Goal: Task Accomplishment & Management: Manage account settings

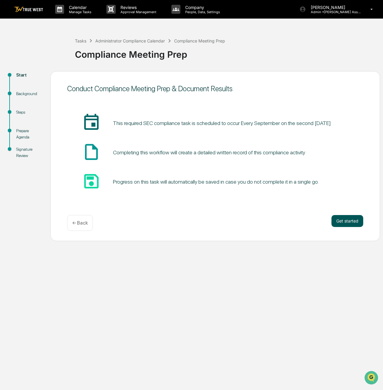
click at [350, 219] on button "Get started" at bounding box center [347, 221] width 32 height 12
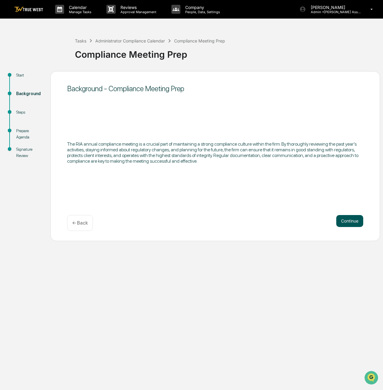
click at [349, 223] on button "Continue" at bounding box center [349, 221] width 27 height 12
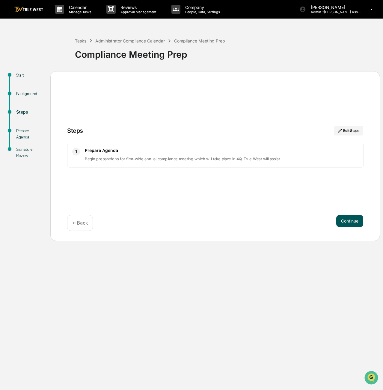
click at [354, 218] on button "Continue" at bounding box center [349, 221] width 27 height 12
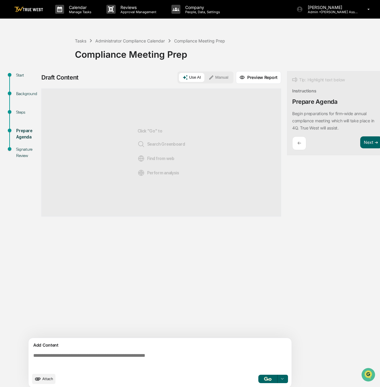
click at [46, 363] on textarea at bounding box center [161, 362] width 260 height 22
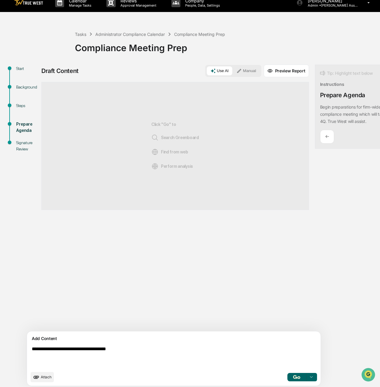
scroll to position [12, 0]
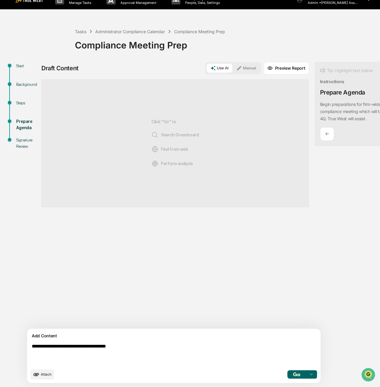
type textarea "**********"
click at [293, 374] on img "button" at bounding box center [296, 375] width 7 height 4
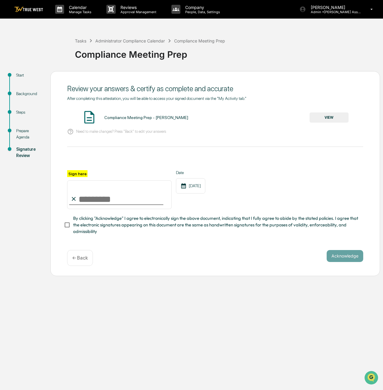
click at [102, 203] on input "Sign here" at bounding box center [119, 195] width 104 height 29
click at [327, 112] on div "Compliance Meeting Prep - Stacy Creekmur VIEW" at bounding box center [215, 118] width 296 height 16
click at [323, 117] on button "VIEW" at bounding box center [328, 118] width 39 height 10
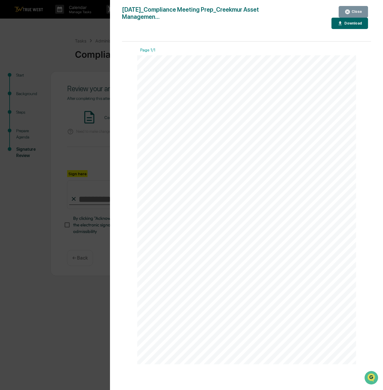
click at [345, 13] on icon "button" at bounding box center [347, 12] width 6 height 6
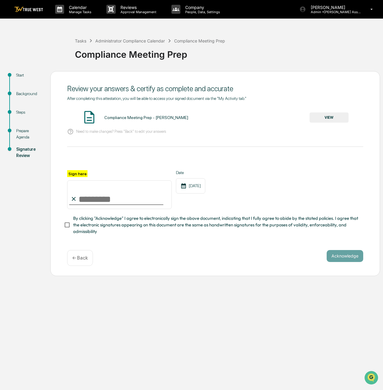
click at [85, 202] on input "Sign here" at bounding box center [119, 195] width 104 height 29
type input "**********"
click at [337, 260] on button "Acknowledge" at bounding box center [344, 256] width 37 height 12
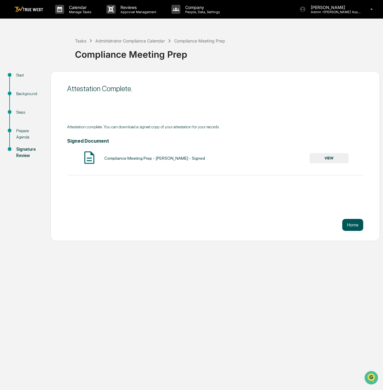
click at [354, 225] on button "Home" at bounding box center [352, 225] width 21 height 12
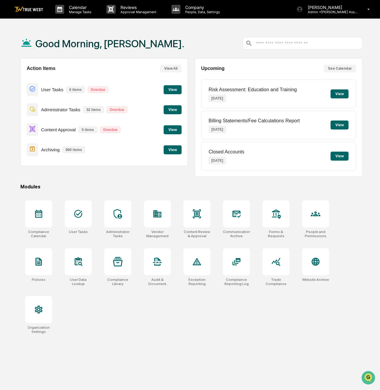
click at [170, 110] on button "View" at bounding box center [172, 109] width 18 height 9
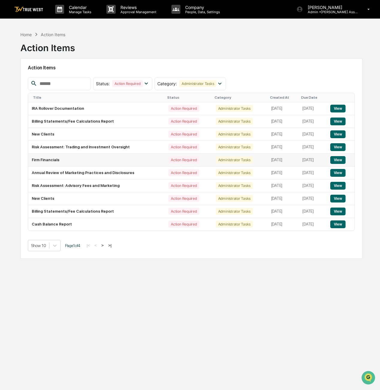
click at [341, 160] on button "View" at bounding box center [337, 160] width 15 height 8
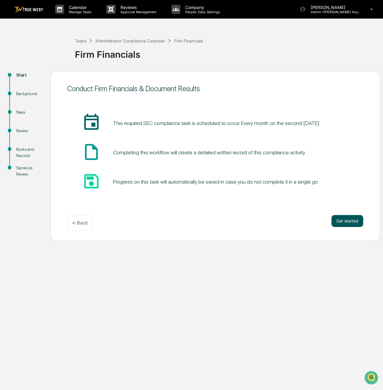
click at [339, 223] on button "Get started" at bounding box center [347, 221] width 32 height 12
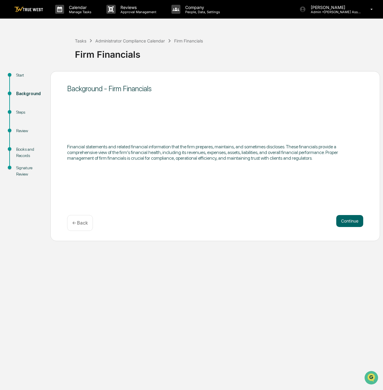
click at [339, 223] on button "Continue" at bounding box center [349, 221] width 27 height 12
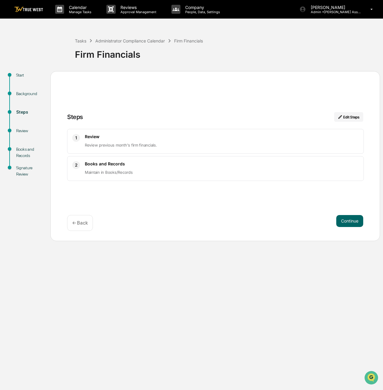
click at [339, 223] on button "Continue" at bounding box center [349, 221] width 27 height 12
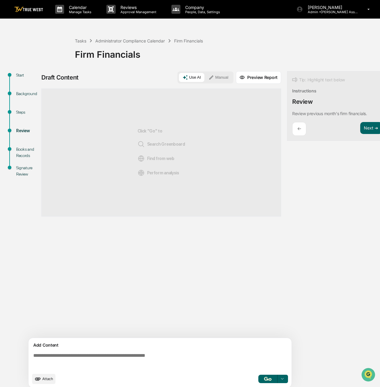
click at [135, 361] on textarea at bounding box center [161, 362] width 260 height 22
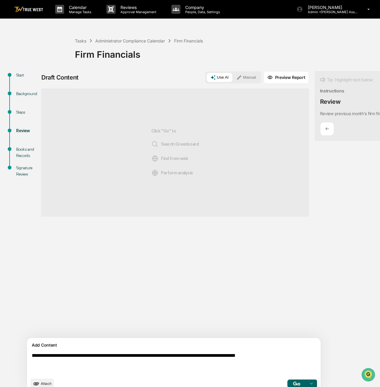
type textarea "**********"
click at [293, 386] on img "button" at bounding box center [296, 384] width 7 height 4
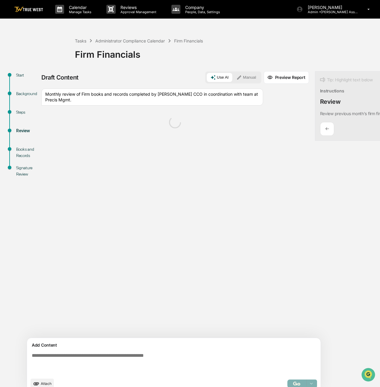
scroll to position [12, 0]
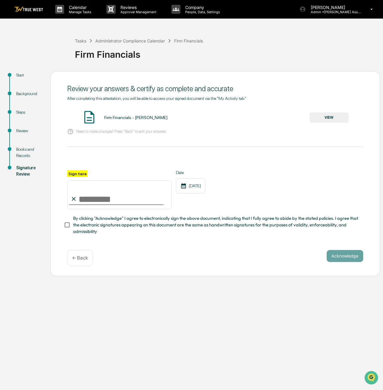
click at [327, 120] on button "VIEW" at bounding box center [328, 118] width 39 height 10
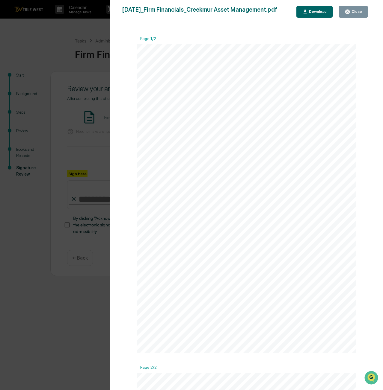
click at [348, 7] on button "Close" at bounding box center [352, 12] width 29 height 12
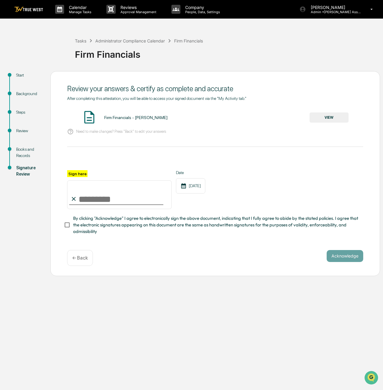
click at [85, 195] on input "Sign here" at bounding box center [119, 195] width 104 height 29
type input "**********"
click at [342, 257] on button "Acknowledge" at bounding box center [344, 256] width 37 height 12
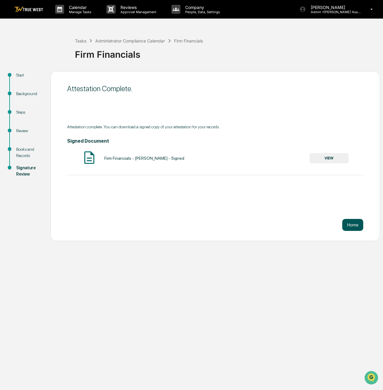
click at [360, 231] on button "Home" at bounding box center [352, 225] width 21 height 12
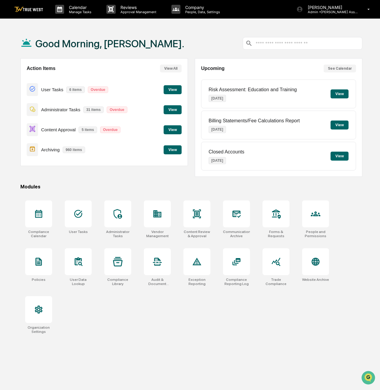
click at [169, 110] on button "View" at bounding box center [172, 109] width 18 height 9
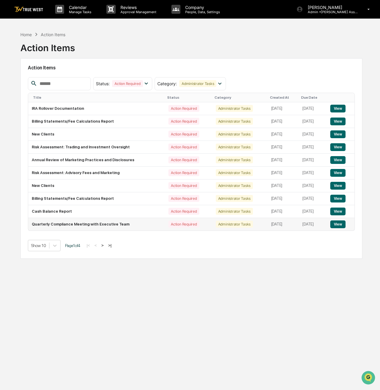
click at [333, 222] on button "View" at bounding box center [337, 225] width 15 height 8
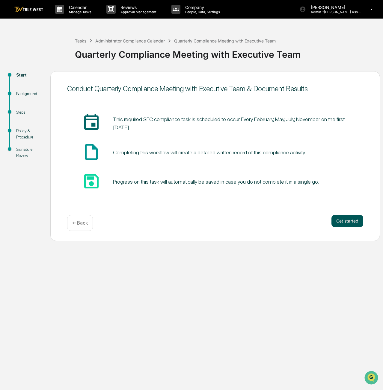
click at [346, 220] on button "Get started" at bounding box center [347, 221] width 32 height 12
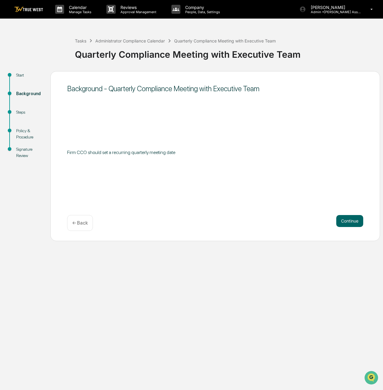
click at [346, 220] on button "Continue" at bounding box center [349, 221] width 27 height 12
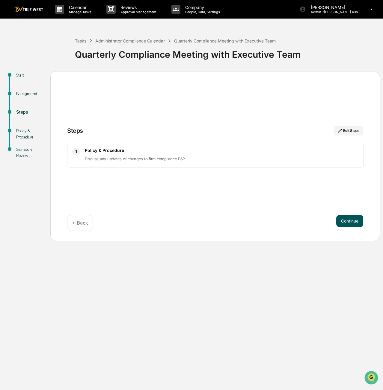
click at [348, 219] on button "Continue" at bounding box center [349, 221] width 27 height 12
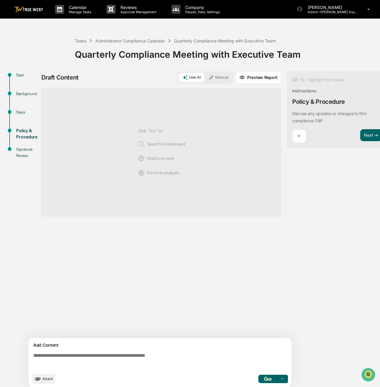
click at [108, 360] on textarea at bounding box center [161, 362] width 260 height 22
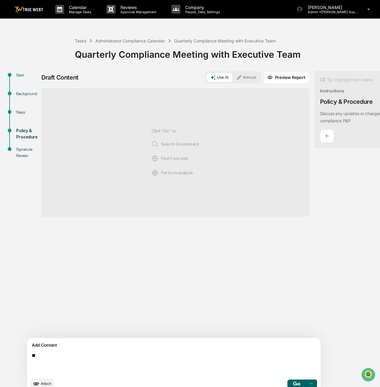
type textarea "*"
click at [129, 361] on textarea "**********" at bounding box center [159, 364] width 261 height 26
click at [61, 365] on textarea "**********" at bounding box center [159, 364] width 261 height 26
type textarea "**********"
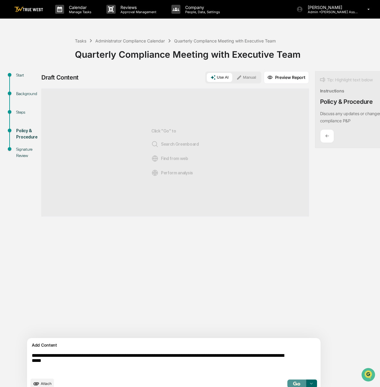
click at [287, 384] on button "button" at bounding box center [296, 384] width 19 height 8
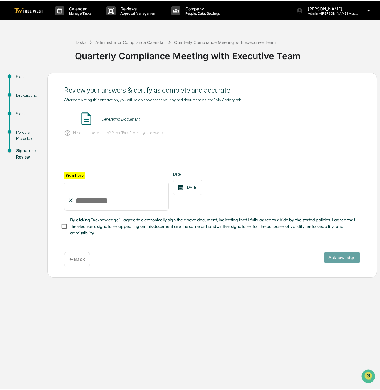
scroll to position [0, 0]
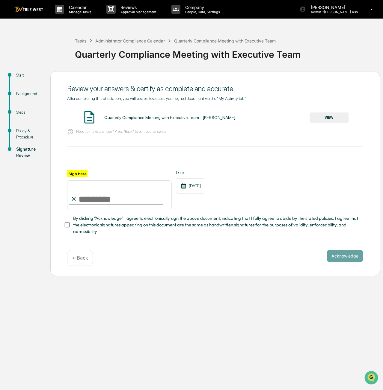
click at [332, 120] on button "VIEW" at bounding box center [328, 118] width 39 height 10
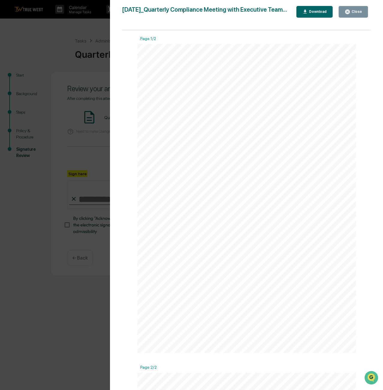
click at [347, 12] on icon "button" at bounding box center [347, 12] width 4 height 4
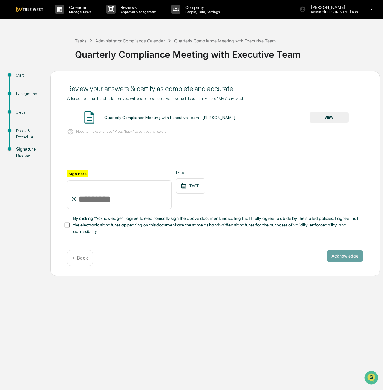
click at [103, 198] on input "Sign here" at bounding box center [119, 195] width 104 height 29
type input "**********"
click at [335, 258] on button "Acknowledge" at bounding box center [344, 256] width 37 height 12
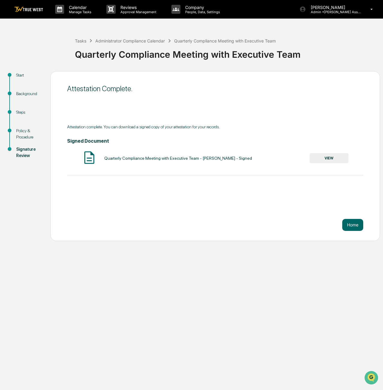
click at [363, 223] on div "Attestation Complete. Attestation complete. You can download a signed copy of y…" at bounding box center [214, 156] width 329 height 170
click at [359, 228] on button "Home" at bounding box center [352, 225] width 21 height 12
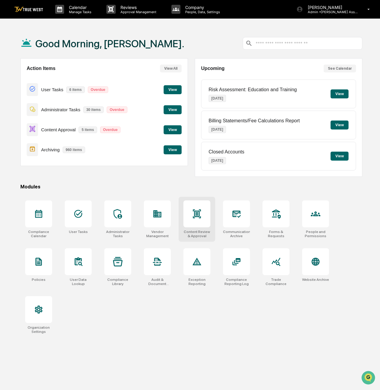
click at [199, 222] on div at bounding box center [196, 214] width 27 height 27
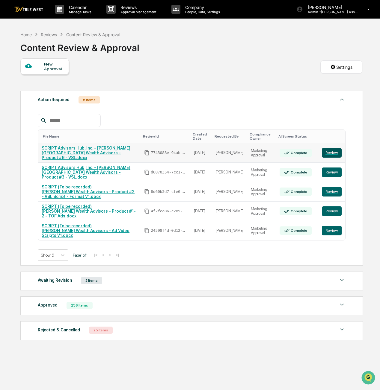
click at [333, 150] on button "Review" at bounding box center [331, 153] width 20 height 10
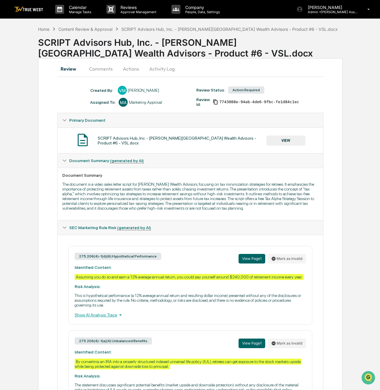
click at [130, 70] on button "Actions" at bounding box center [130, 69] width 27 height 14
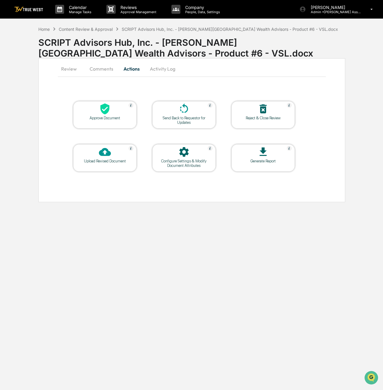
click at [125, 127] on div "Approve Document" at bounding box center [104, 115] width 63 height 28
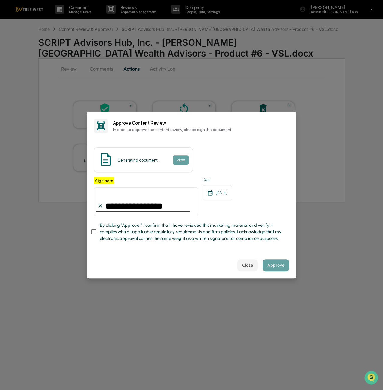
type input "**********"
click at [102, 232] on span "By clicking "Approve," I confirm that I have reviewed this marketing material a…" at bounding box center [192, 232] width 184 height 20
click at [276, 269] on button "Approve" at bounding box center [275, 266] width 27 height 12
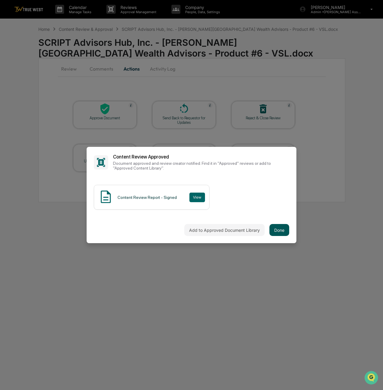
click at [277, 233] on button "Done" at bounding box center [279, 230] width 20 height 12
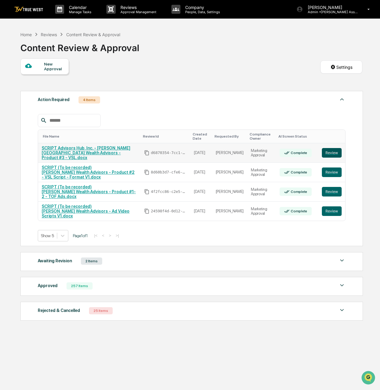
click at [331, 152] on button "Review" at bounding box center [331, 153] width 20 height 10
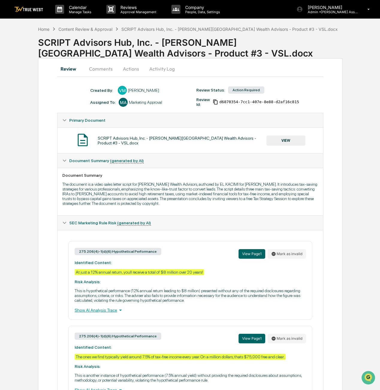
click at [136, 69] on button "Actions" at bounding box center [130, 69] width 27 height 14
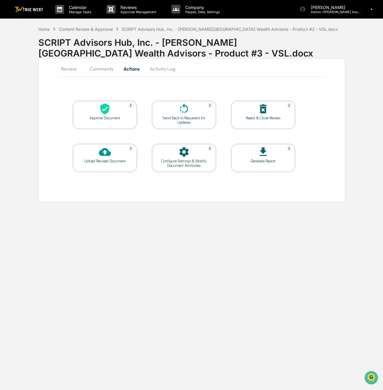
click at [113, 113] on div at bounding box center [105, 109] width 60 height 13
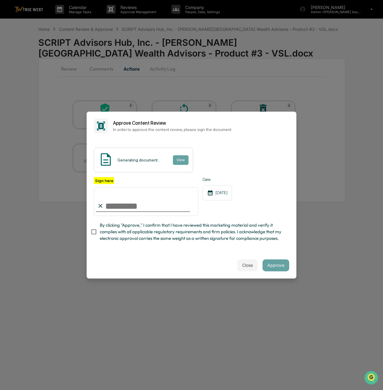
click at [132, 203] on input "Sign here" at bounding box center [146, 201] width 104 height 29
type input "**********"
click at [179, 263] on div "Close Approve" at bounding box center [192, 265] width 210 height 26
click at [274, 265] on button "Approve" at bounding box center [275, 266] width 27 height 12
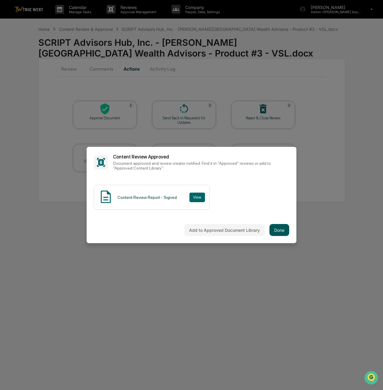
click at [281, 233] on button "Done" at bounding box center [279, 230] width 20 height 12
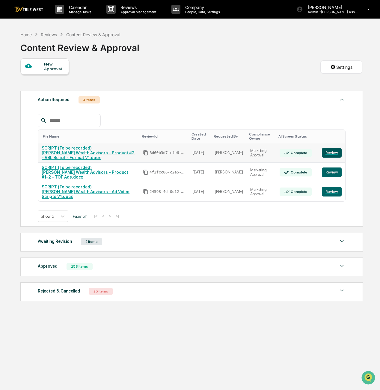
click at [331, 155] on button "Review" at bounding box center [331, 153] width 20 height 10
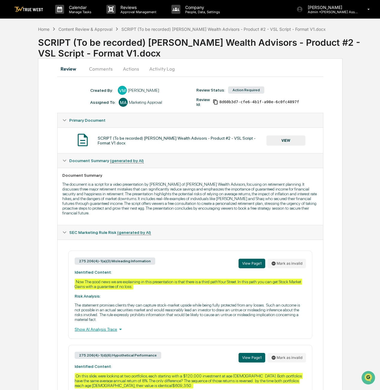
click at [139, 69] on button "Actions" at bounding box center [130, 69] width 27 height 14
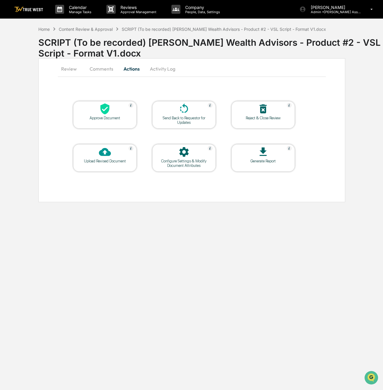
click at [103, 106] on icon at bounding box center [104, 109] width 9 height 11
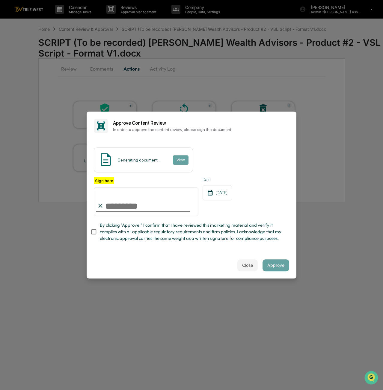
click at [127, 209] on input "Sign here" at bounding box center [146, 201] width 104 height 29
type input "**********"
click at [269, 272] on div "Close Approve" at bounding box center [192, 265] width 210 height 26
click at [269, 270] on button "Approve" at bounding box center [275, 266] width 27 height 12
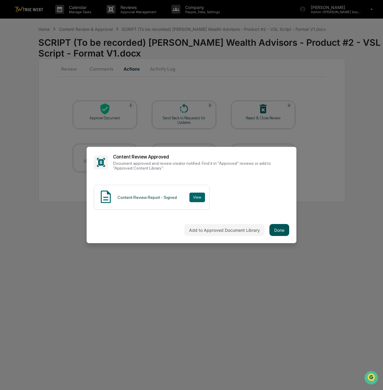
click at [274, 233] on button "Done" at bounding box center [279, 230] width 20 height 12
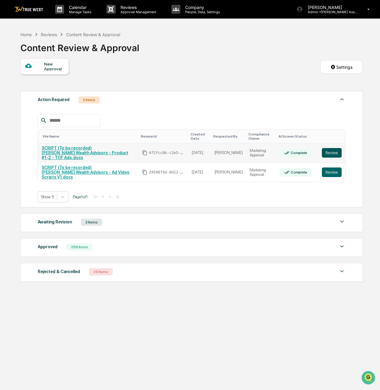
click at [335, 156] on button "Review" at bounding box center [331, 153] width 20 height 10
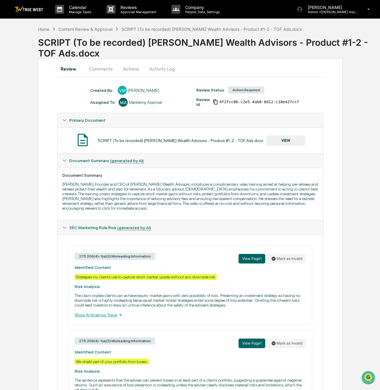
click at [128, 69] on button "Actions" at bounding box center [130, 69] width 27 height 14
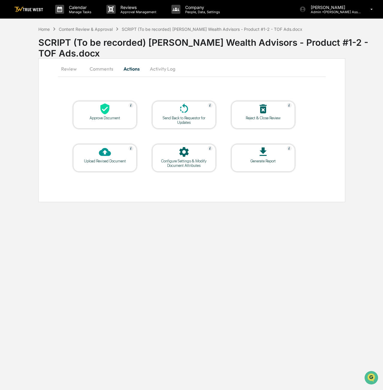
click at [104, 113] on icon at bounding box center [104, 109] width 9 height 11
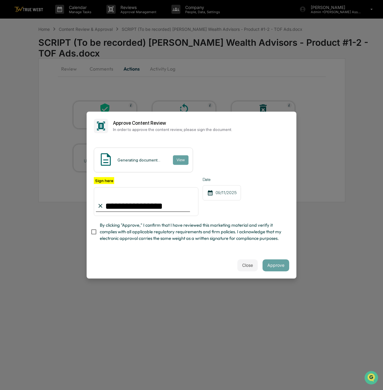
type input "**********"
click at [100, 234] on span "By clicking "Approve," I confirm that I have reviewed this marketing material a…" at bounding box center [192, 232] width 184 height 20
click at [266, 268] on button "Approve" at bounding box center [275, 266] width 27 height 12
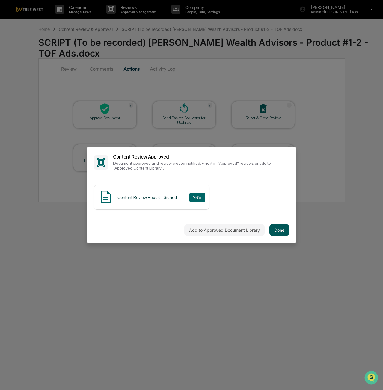
click at [271, 233] on button "Done" at bounding box center [279, 230] width 20 height 12
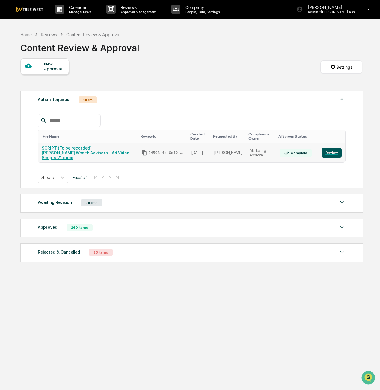
click at [325, 152] on button "Review" at bounding box center [331, 153] width 20 height 10
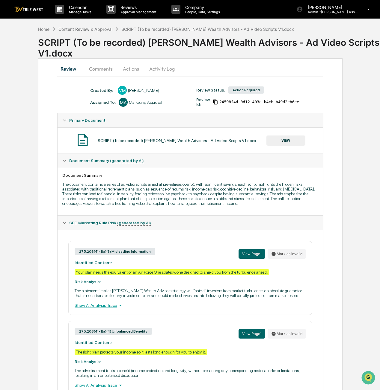
click at [134, 72] on button "Actions" at bounding box center [130, 69] width 27 height 14
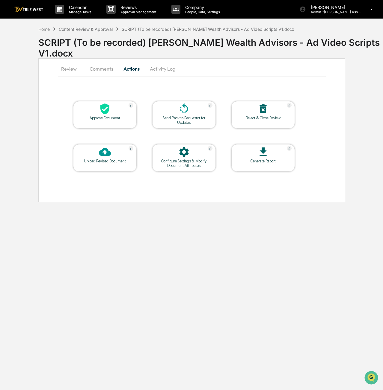
click at [123, 117] on div "Approve Document" at bounding box center [105, 118] width 54 height 4
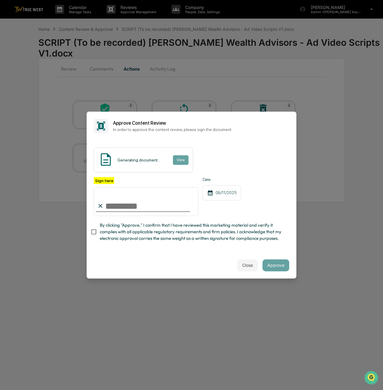
click at [145, 208] on input "Sign here" at bounding box center [146, 201] width 104 height 29
type input "**********"
click at [278, 270] on button "Approve" at bounding box center [275, 266] width 27 height 12
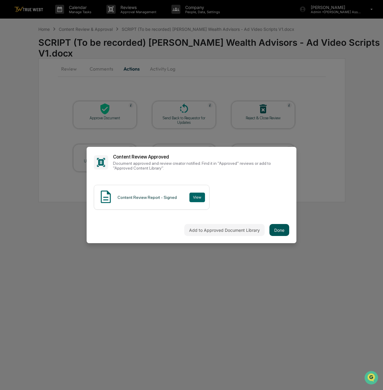
click at [281, 231] on button "Done" at bounding box center [279, 230] width 20 height 12
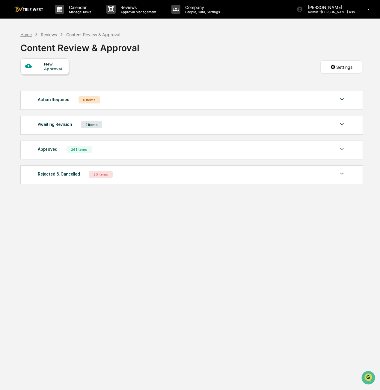
click at [25, 32] on div "Home" at bounding box center [25, 34] width 11 height 5
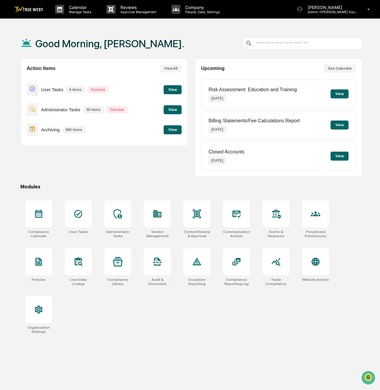
click at [174, 107] on button "View" at bounding box center [172, 109] width 18 height 9
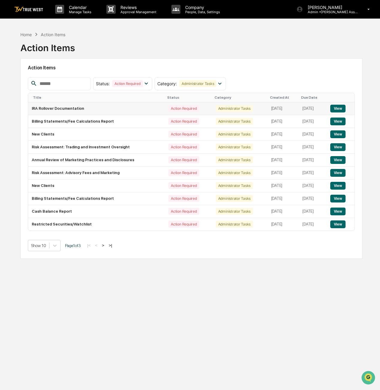
click at [336, 110] on button "View" at bounding box center [337, 109] width 15 height 8
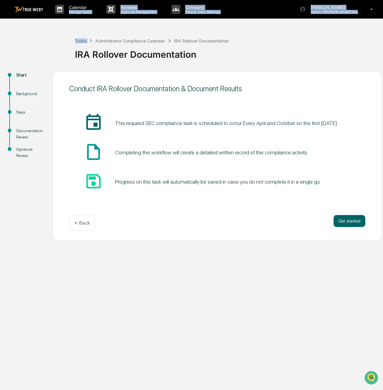
drag, startPoint x: 90, startPoint y: 9, endPoint x: 89, endPoint y: 40, distance: 31.1
click at [89, 40] on div "Calendar Manage Tasks Reviews Approval Management Company People, Data, Setting…" at bounding box center [191, 195] width 383 height 390
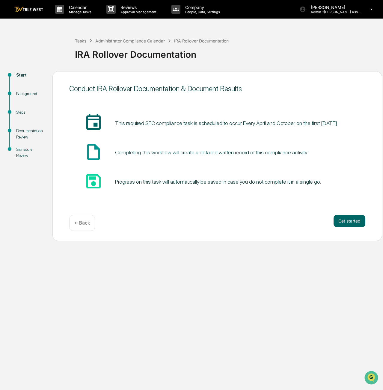
click at [111, 40] on div "Administrator Compliance Calendar" at bounding box center [129, 40] width 69 height 5
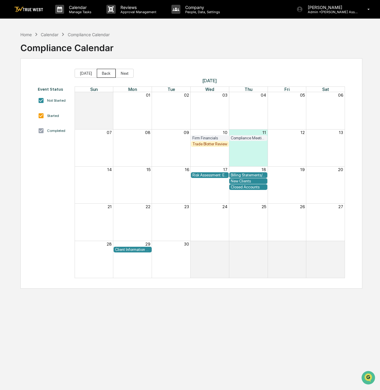
click at [98, 72] on button "Back" at bounding box center [106, 73] width 19 height 9
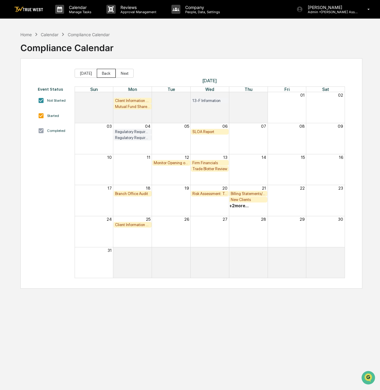
click at [98, 72] on button "Back" at bounding box center [106, 73] width 19 height 9
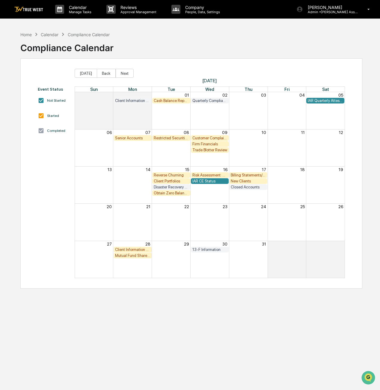
click at [246, 180] on div "New Clients" at bounding box center [247, 181] width 35 height 4
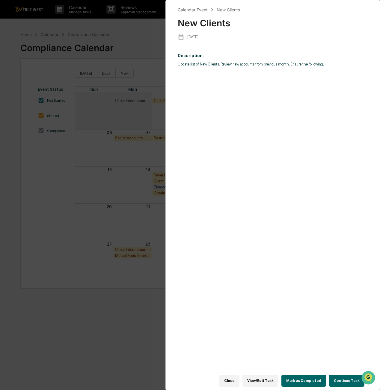
click at [303, 377] on button "Mark as Completed" at bounding box center [303, 381] width 45 height 12
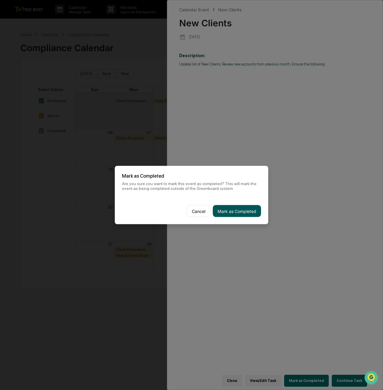
click at [237, 212] on button "Mark as Completed" at bounding box center [237, 211] width 48 height 12
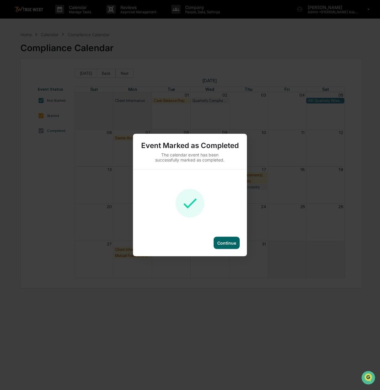
click at [226, 244] on div "Continue" at bounding box center [226, 243] width 19 height 5
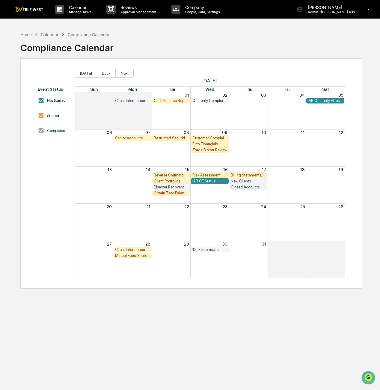
click at [241, 181] on div "New Clients" at bounding box center [247, 181] width 35 height 4
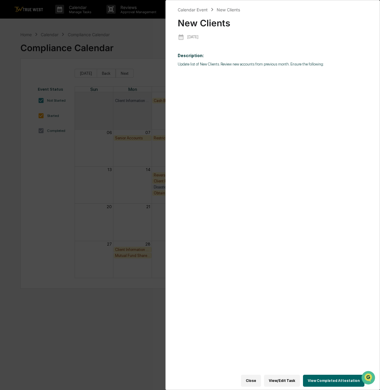
click at [253, 380] on button "Close" at bounding box center [251, 381] width 20 height 12
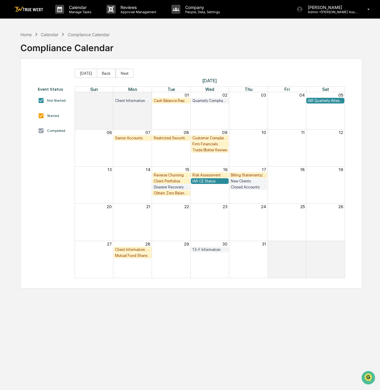
click at [180, 182] on div "Client Portfolios" at bounding box center [171, 181] width 35 height 4
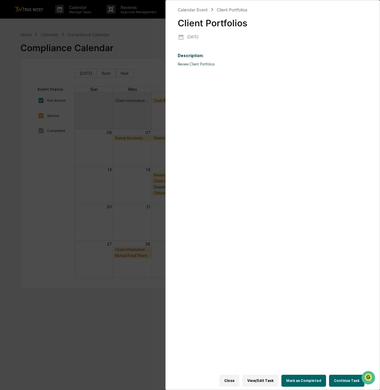
click at [302, 375] on button "Mark as Completed" at bounding box center [303, 381] width 45 height 12
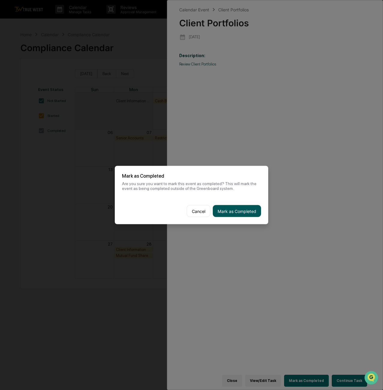
click at [232, 211] on button "Mark as Completed" at bounding box center [237, 211] width 48 height 12
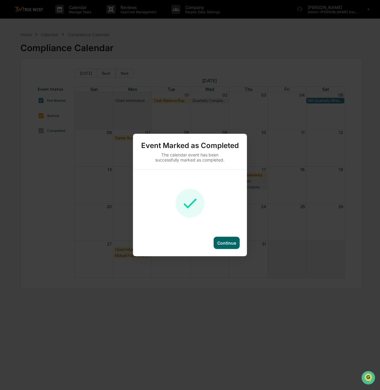
click at [219, 241] on div "Continue" at bounding box center [226, 243] width 19 height 5
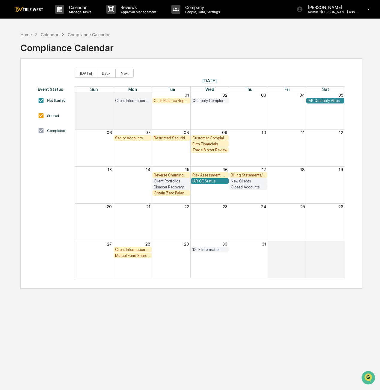
click at [169, 99] on div "Cash Balance Report" at bounding box center [171, 100] width 35 height 4
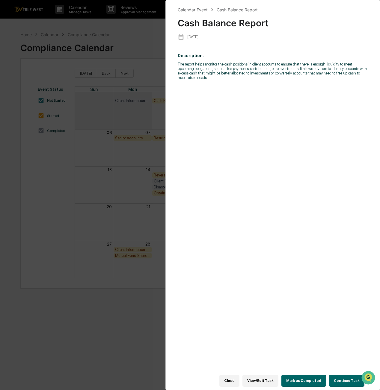
click at [308, 379] on button "Mark as Completed" at bounding box center [303, 381] width 45 height 12
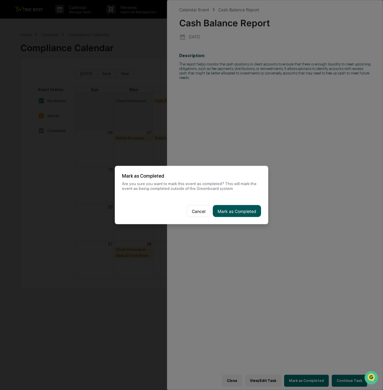
click at [233, 214] on button "Mark as Completed" at bounding box center [237, 211] width 48 height 12
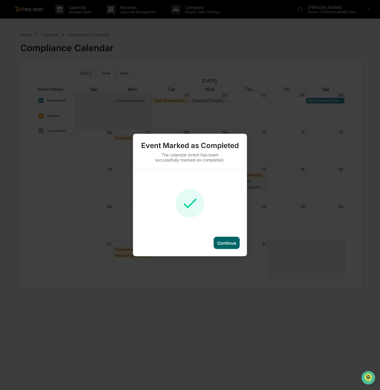
click at [230, 239] on div "Continue" at bounding box center [226, 243] width 26 height 12
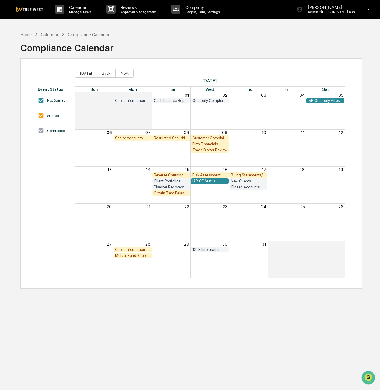
click at [138, 138] on div "Senior Accounts" at bounding box center [132, 138] width 35 height 4
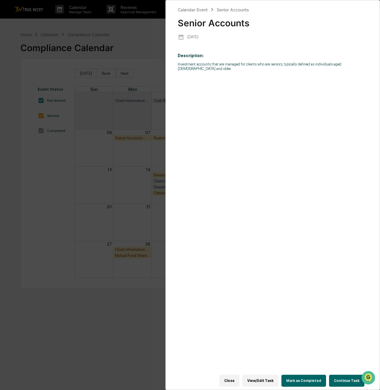
click at [309, 379] on button "Mark as Completed" at bounding box center [303, 381] width 45 height 12
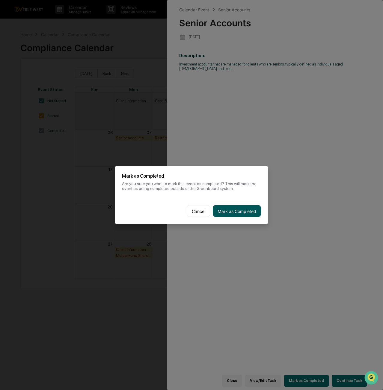
click at [236, 214] on button "Mark as Completed" at bounding box center [237, 211] width 48 height 12
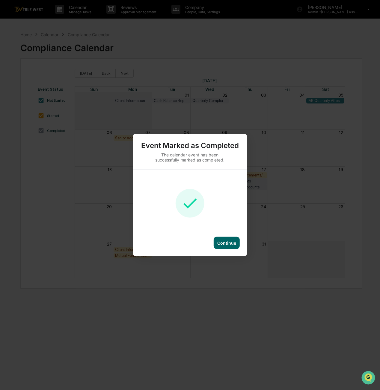
click at [220, 247] on div "Continue" at bounding box center [226, 243] width 26 height 12
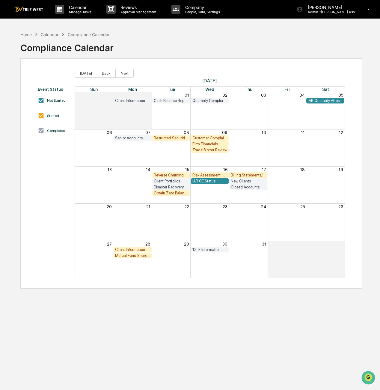
click at [160, 137] on div "Restricted Securities/Watchlist" at bounding box center [171, 138] width 35 height 4
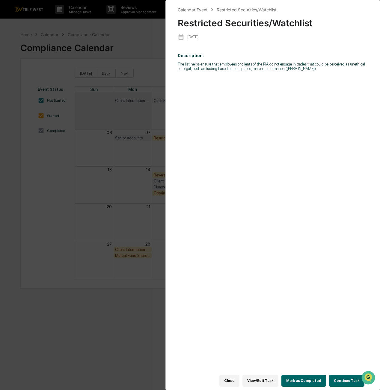
click at [304, 379] on button "Mark as Completed" at bounding box center [303, 381] width 45 height 12
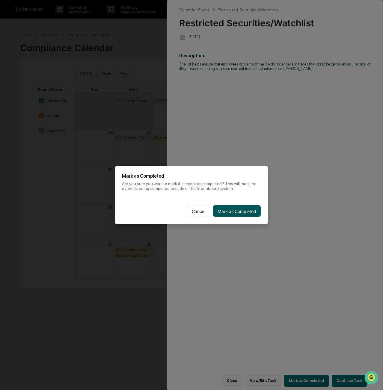
click at [231, 217] on button "Mark as Completed" at bounding box center [237, 211] width 48 height 12
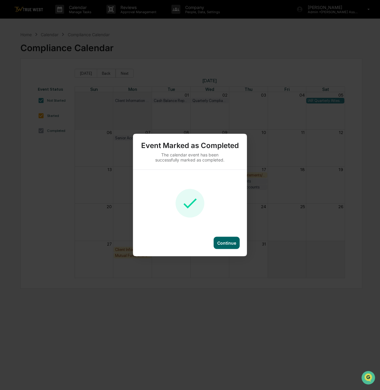
click at [238, 242] on div "Continue" at bounding box center [226, 243] width 26 height 12
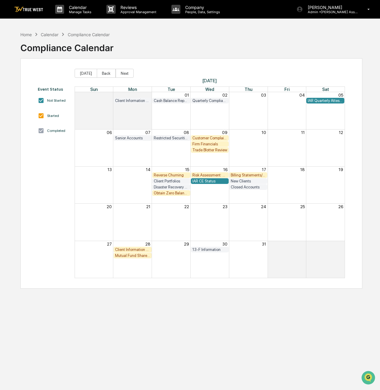
click at [199, 136] on div "Customer Complaint File" at bounding box center [209, 138] width 35 height 4
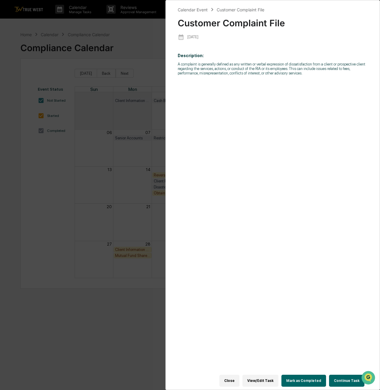
click at [311, 379] on button "Mark as Completed" at bounding box center [303, 381] width 45 height 12
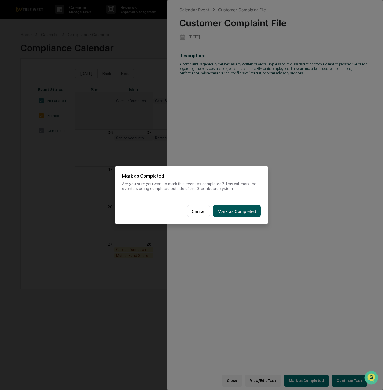
click at [235, 212] on button "Mark as Completed" at bounding box center [237, 211] width 48 height 12
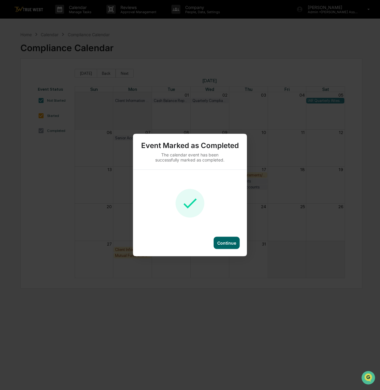
click at [220, 239] on div "Continue" at bounding box center [226, 243] width 26 height 12
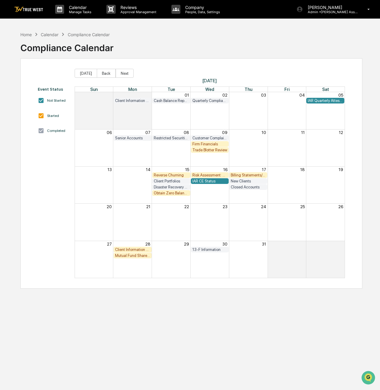
click at [200, 145] on div "Firm Financials" at bounding box center [209, 144] width 35 height 4
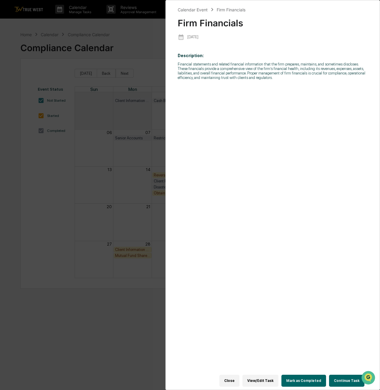
click at [313, 378] on button "Mark as Completed" at bounding box center [303, 381] width 45 height 12
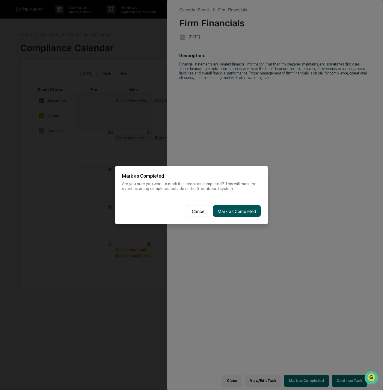
click at [249, 209] on button "Mark as Completed" at bounding box center [237, 211] width 48 height 12
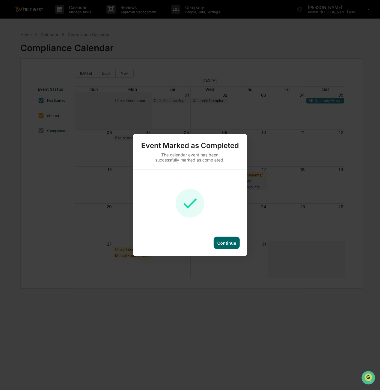
click at [233, 246] on div "Continue" at bounding box center [226, 243] width 26 height 12
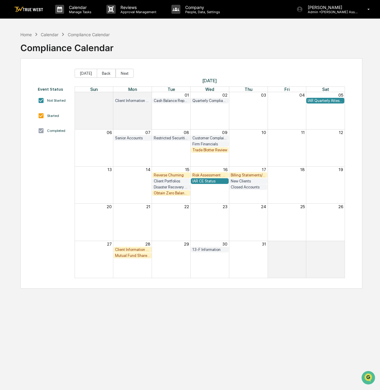
click at [215, 151] on div "Trade Blotter Review" at bounding box center [209, 150] width 35 height 4
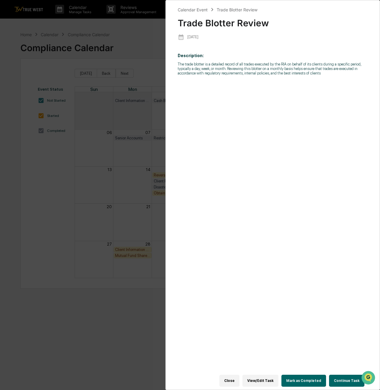
click at [311, 380] on button "Mark as Completed" at bounding box center [303, 381] width 45 height 12
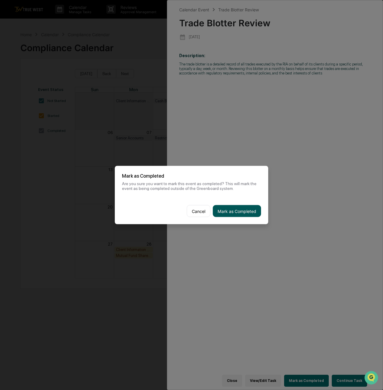
click at [236, 210] on button "Mark as Completed" at bounding box center [237, 211] width 48 height 12
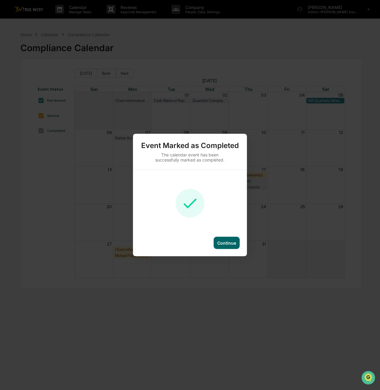
click at [228, 243] on div "Continue" at bounding box center [226, 243] width 19 height 5
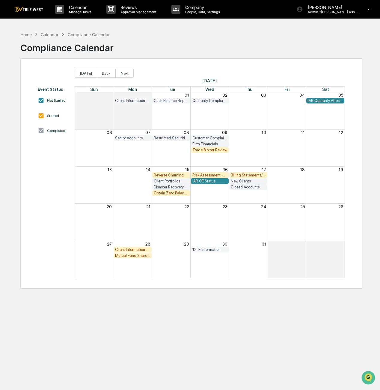
click at [168, 175] on div "Reverse Churning" at bounding box center [171, 175] width 35 height 4
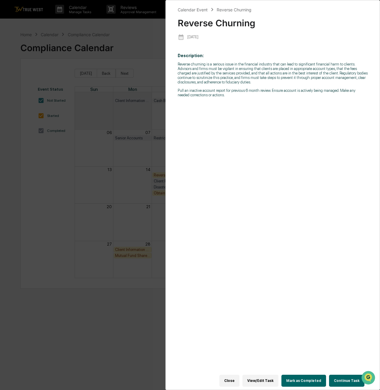
click at [293, 377] on button "Mark as Completed" at bounding box center [303, 381] width 45 height 12
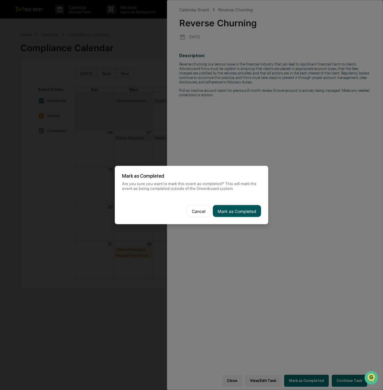
click at [235, 212] on button "Mark as Completed" at bounding box center [237, 211] width 48 height 12
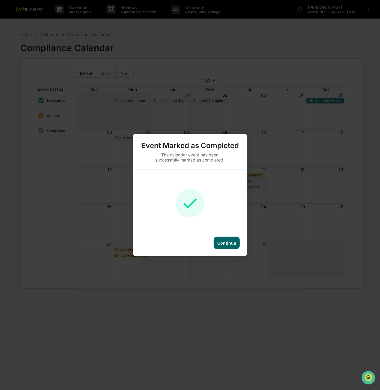
click at [230, 244] on div "Continue" at bounding box center [226, 243] width 19 height 5
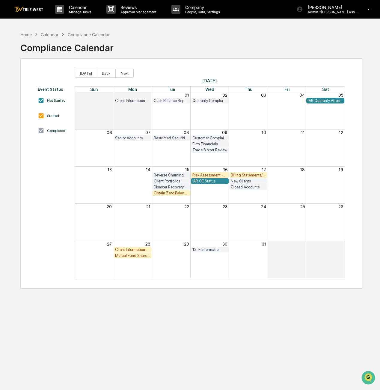
click at [171, 193] on div "Obtain Zero Balance Report from Custodian" at bounding box center [171, 193] width 35 height 4
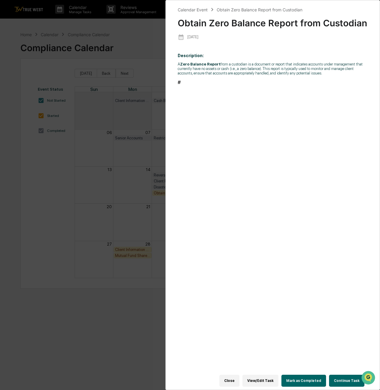
click at [293, 376] on button "Mark as Completed" at bounding box center [303, 381] width 45 height 12
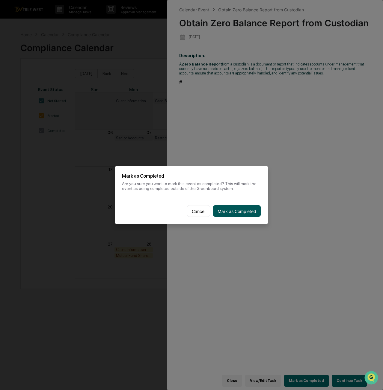
click at [232, 206] on button "Mark as Completed" at bounding box center [237, 211] width 48 height 12
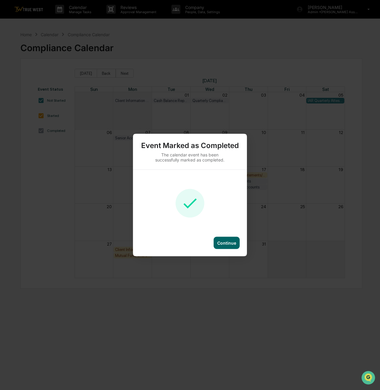
click at [225, 238] on div "Continue" at bounding box center [226, 243] width 26 height 12
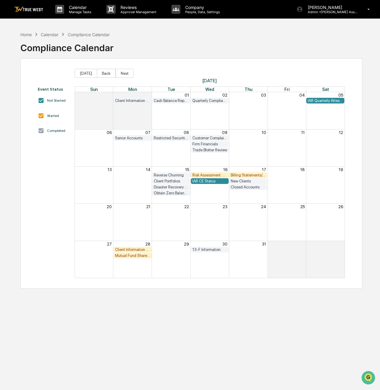
click at [222, 183] on div "IAR CE Status" at bounding box center [209, 181] width 35 height 4
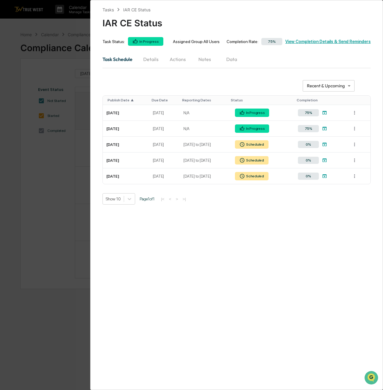
click at [28, 270] on div "**********" at bounding box center [191, 195] width 383 height 390
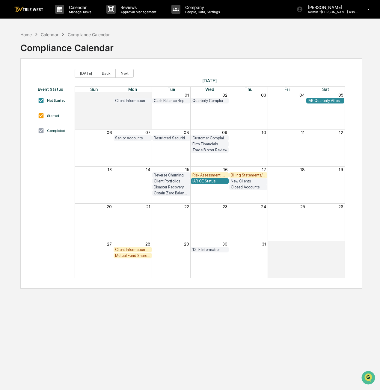
click at [220, 175] on div "Risk Assessment: Risk/Incident Management and Client Safeguards" at bounding box center [209, 175] width 35 height 4
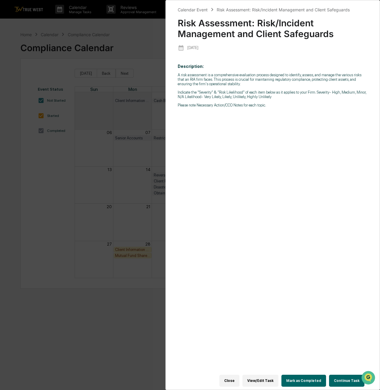
click at [316, 380] on button "Mark as Completed" at bounding box center [303, 381] width 45 height 12
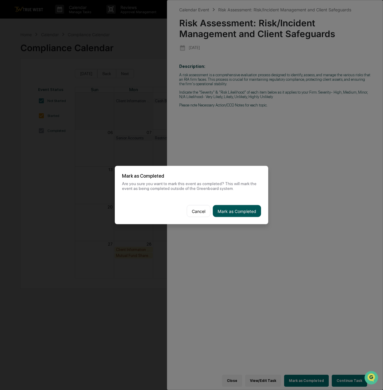
click at [249, 213] on button "Mark as Completed" at bounding box center [237, 211] width 48 height 12
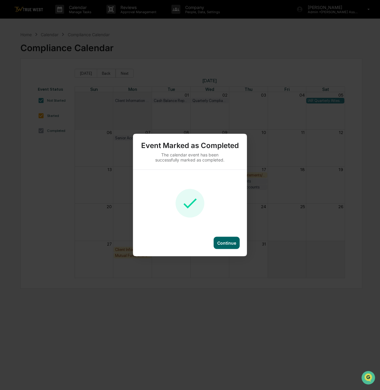
click at [232, 241] on div "Continue" at bounding box center [226, 243] width 19 height 5
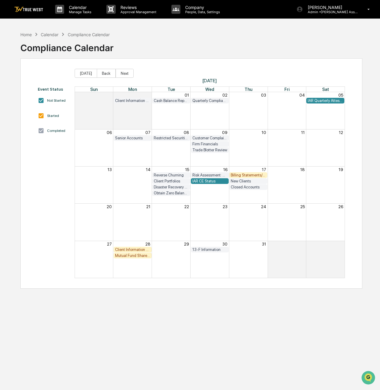
click at [236, 181] on div "New Clients" at bounding box center [247, 181] width 35 height 4
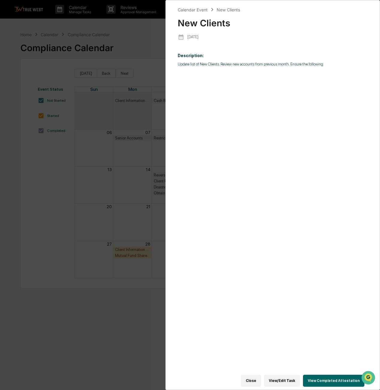
click at [261, 380] on button "Close" at bounding box center [251, 381] width 20 height 12
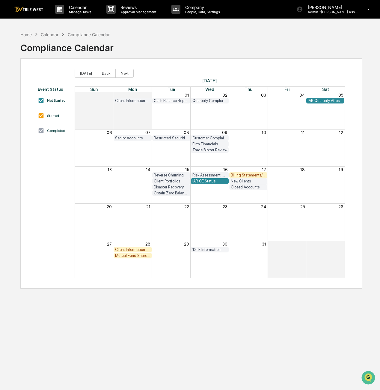
click at [241, 175] on div "Billing Statements/Fee Calculations Report" at bounding box center [247, 175] width 35 height 4
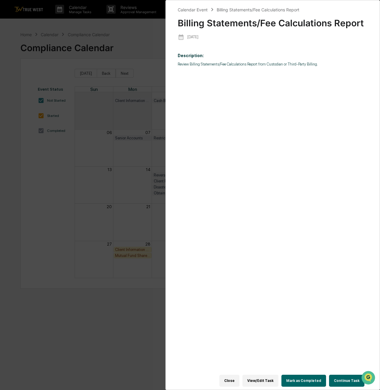
click at [300, 380] on button "Mark as Completed" at bounding box center [303, 381] width 45 height 12
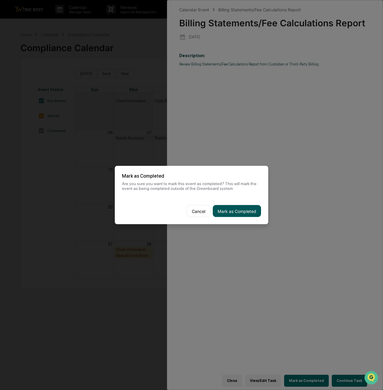
click at [226, 212] on button "Mark as Completed" at bounding box center [237, 211] width 48 height 12
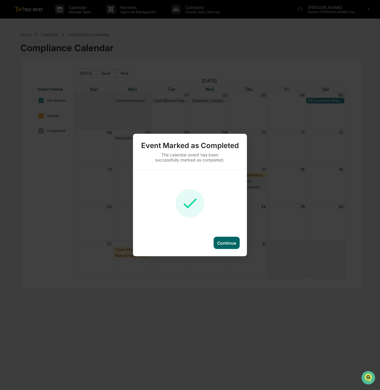
click at [231, 247] on div "Continue" at bounding box center [226, 243] width 26 height 12
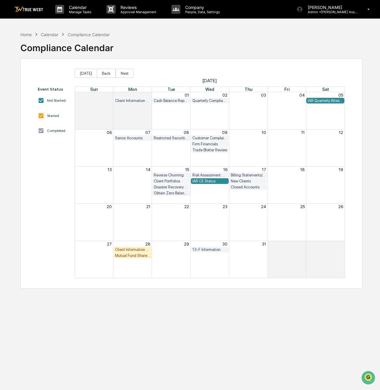
click at [126, 248] on div "Client Information Breach" at bounding box center [132, 250] width 35 height 4
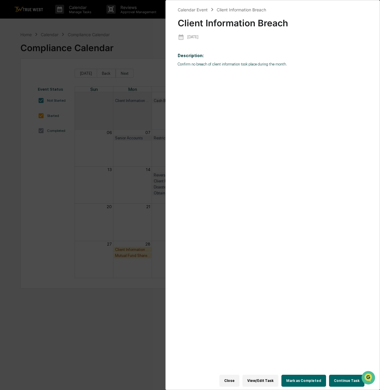
click at [301, 375] on button "Mark as Completed" at bounding box center [303, 381] width 45 height 12
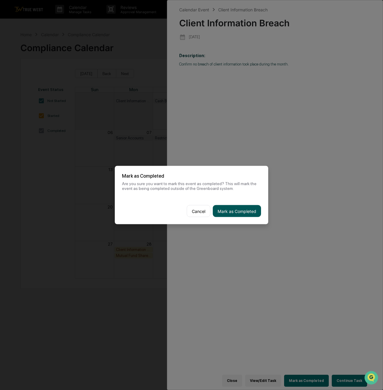
click at [220, 209] on button "Mark as Completed" at bounding box center [237, 211] width 48 height 12
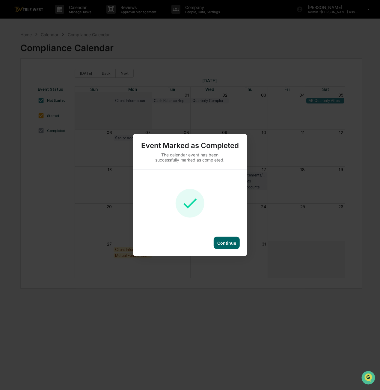
click at [230, 245] on div "Continue" at bounding box center [226, 243] width 19 height 5
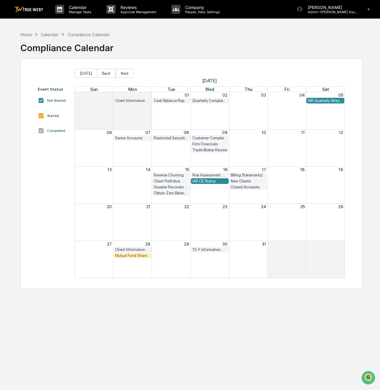
click at [142, 257] on div "Mutual Fund Share Class Review" at bounding box center [132, 256] width 35 height 4
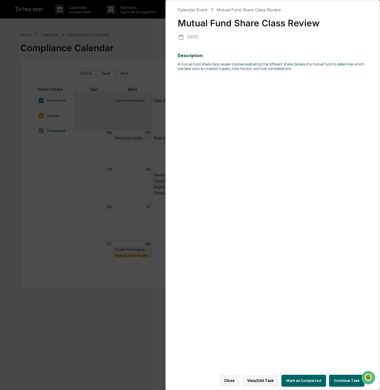
click at [306, 379] on button "Mark as Completed" at bounding box center [303, 381] width 45 height 12
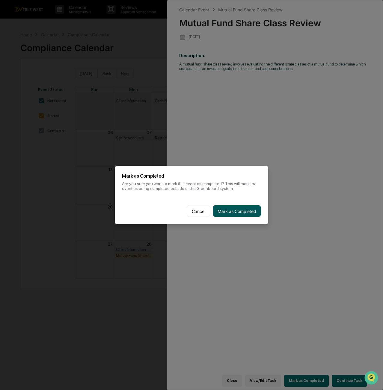
click at [235, 214] on button "Mark as Completed" at bounding box center [237, 211] width 48 height 12
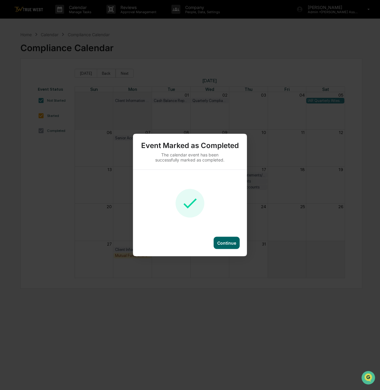
click at [223, 242] on div "Continue" at bounding box center [226, 243] width 19 height 5
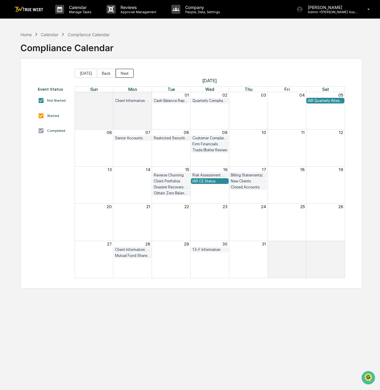
click at [125, 74] on button "Next" at bounding box center [125, 73] width 18 height 9
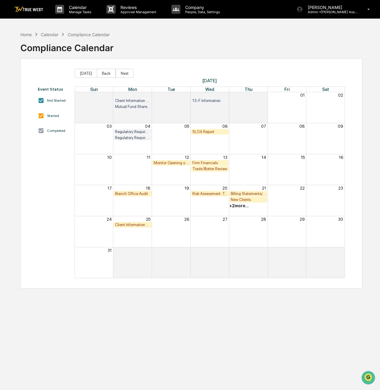
click at [210, 132] on div "SLOA Report" at bounding box center [209, 132] width 35 height 4
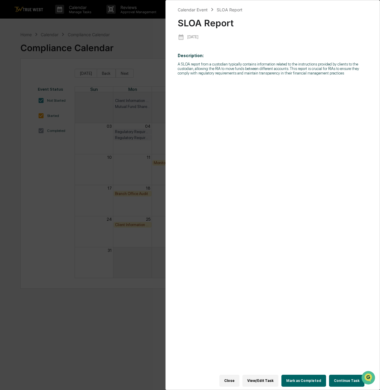
click at [305, 375] on button "Mark as Completed" at bounding box center [303, 381] width 45 height 12
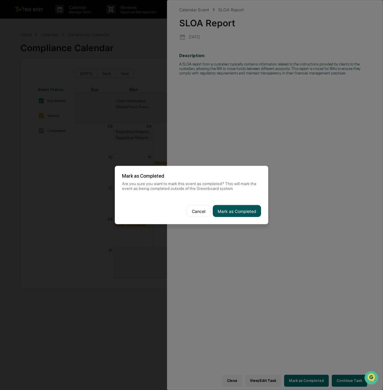
click at [242, 212] on button "Mark as Completed" at bounding box center [237, 211] width 48 height 12
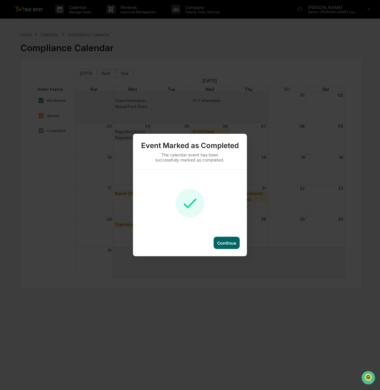
click at [232, 244] on div "Continue" at bounding box center [226, 243] width 19 height 5
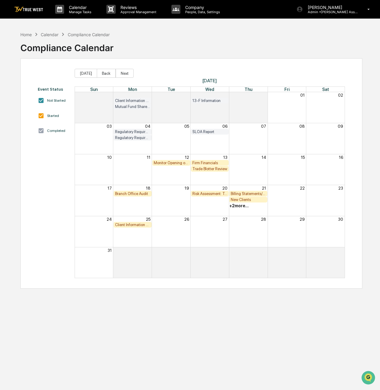
click at [166, 165] on div "Monitor Opening of Qualified Accounts" at bounding box center [171, 163] width 35 height 4
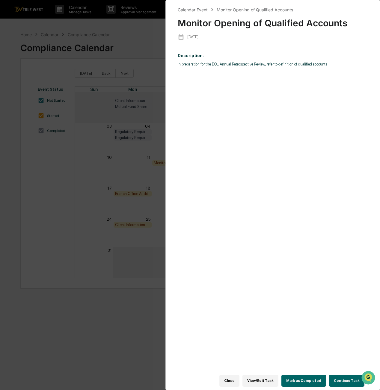
click at [299, 378] on button "Mark as Completed" at bounding box center [303, 381] width 45 height 12
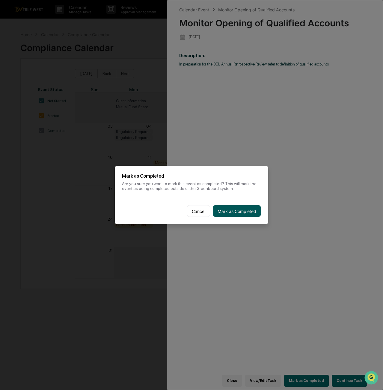
click at [232, 213] on button "Mark as Completed" at bounding box center [237, 211] width 48 height 12
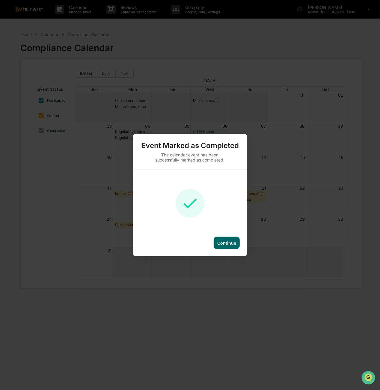
click at [222, 245] on div "Continue" at bounding box center [226, 243] width 19 height 5
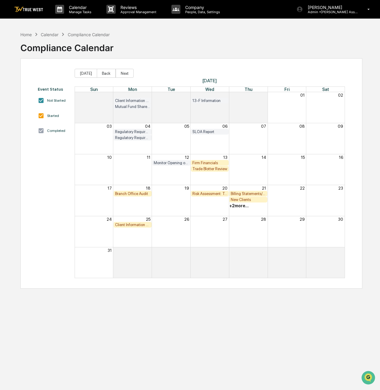
click at [196, 163] on div "Firm Financials" at bounding box center [209, 163] width 35 height 4
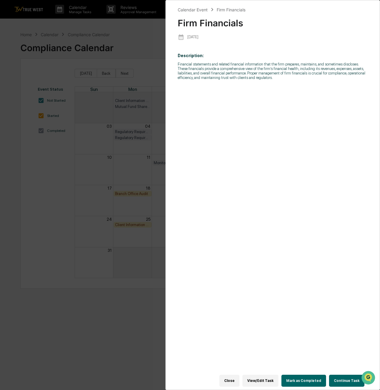
click at [299, 375] on button "Mark as Completed" at bounding box center [303, 381] width 45 height 12
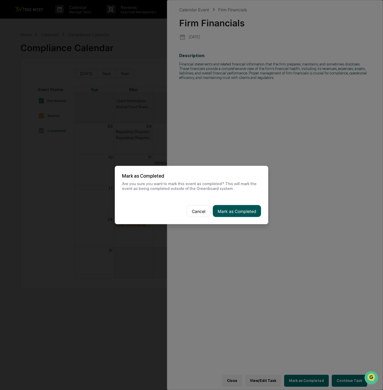
click at [232, 209] on button "Mark as Completed" at bounding box center [237, 211] width 48 height 12
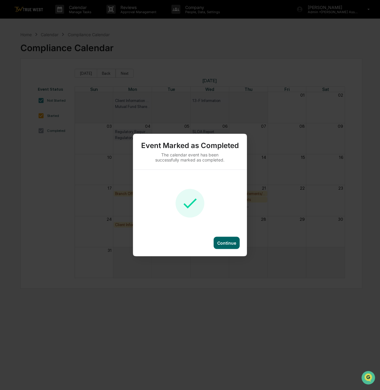
click at [224, 241] on div "Continue" at bounding box center [226, 243] width 19 height 5
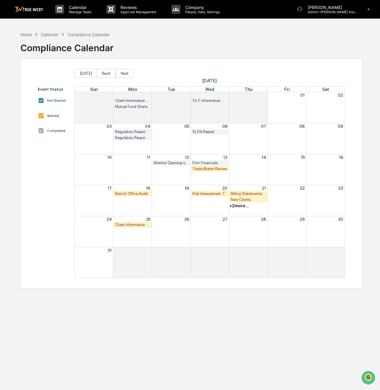
click at [213, 172] on div "Trade Blotter Review" at bounding box center [210, 169] width 38 height 6
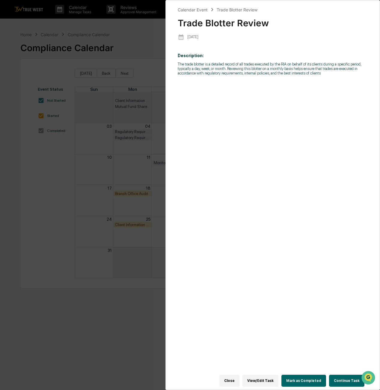
click at [294, 377] on button "Mark as Completed" at bounding box center [303, 381] width 45 height 12
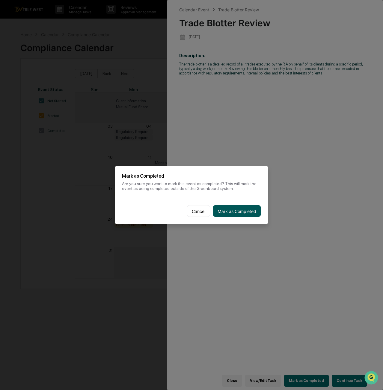
click at [227, 214] on button "Mark as Completed" at bounding box center [237, 211] width 48 height 12
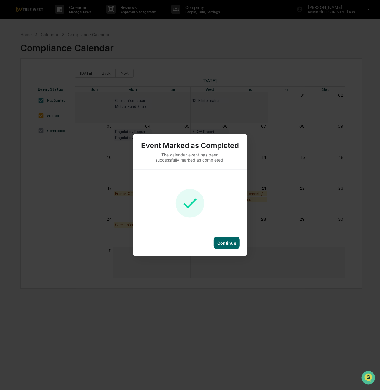
click at [225, 238] on div "Continue" at bounding box center [226, 243] width 26 height 12
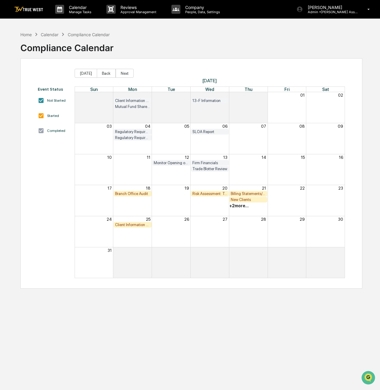
click at [142, 192] on div "Branch Office Audit" at bounding box center [132, 194] width 35 height 4
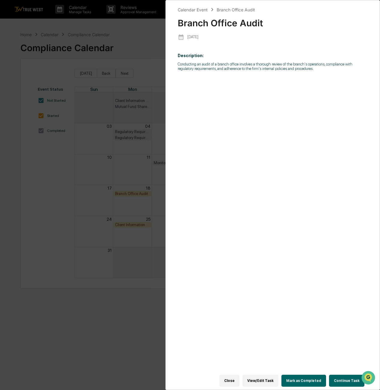
click at [259, 380] on button "View/Edit Task" at bounding box center [260, 381] width 36 height 12
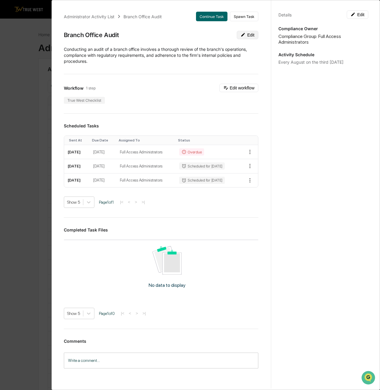
click at [240, 34] on icon at bounding box center [242, 34] width 5 height 5
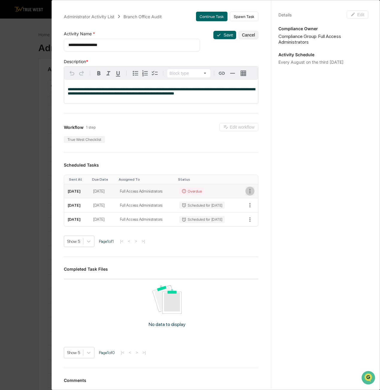
click at [246, 192] on icon "button" at bounding box center [249, 191] width 7 height 7
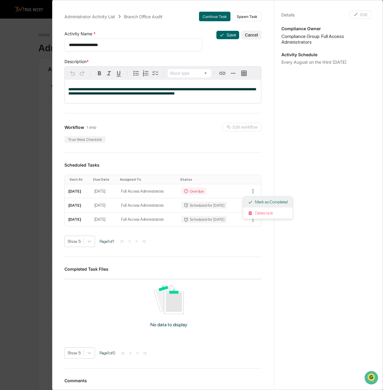
click at [274, 204] on li "Mark as Completed" at bounding box center [267, 202] width 49 height 11
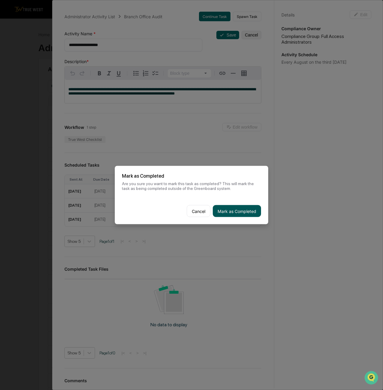
click at [245, 214] on button "Mark as Completed" at bounding box center [237, 211] width 48 height 12
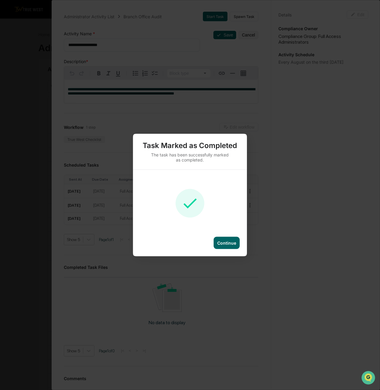
click at [223, 247] on div "Continue" at bounding box center [226, 243] width 26 height 12
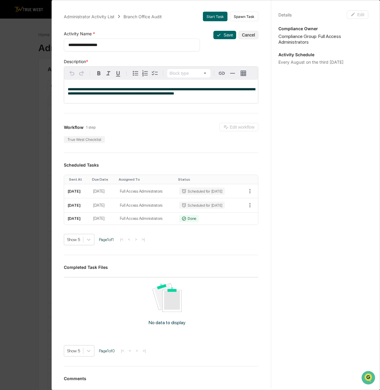
click at [34, 69] on div "**********" at bounding box center [190, 195] width 380 height 390
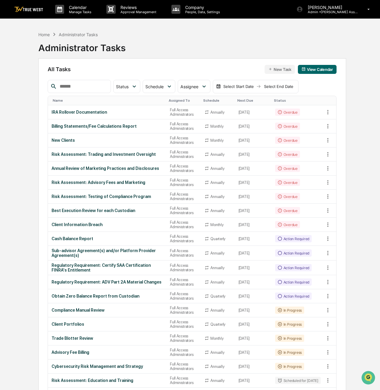
click at [314, 69] on button "View Calendar" at bounding box center [317, 69] width 39 height 9
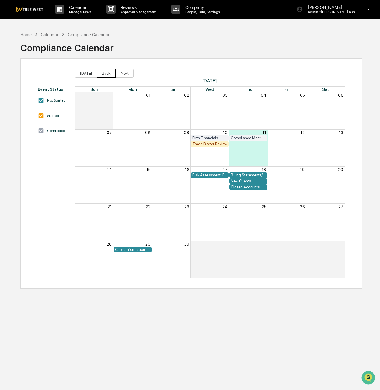
click at [98, 72] on button "Back" at bounding box center [106, 73] width 19 height 9
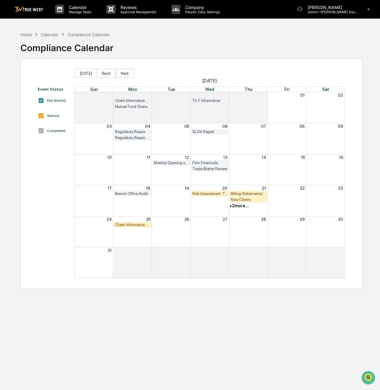
click at [133, 226] on div "Client Information Breach" at bounding box center [132, 225] width 35 height 4
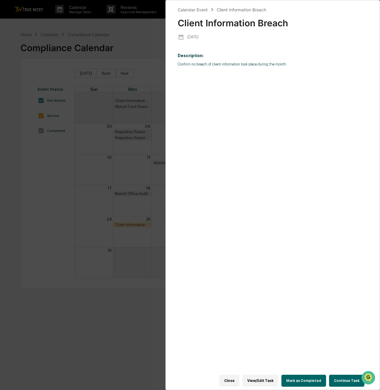
click at [307, 380] on button "Mark as Completed" at bounding box center [303, 381] width 45 height 12
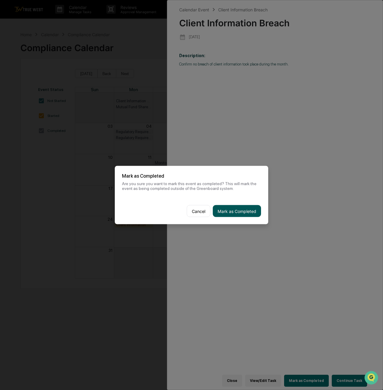
click at [232, 211] on button "Mark as Completed" at bounding box center [237, 211] width 48 height 12
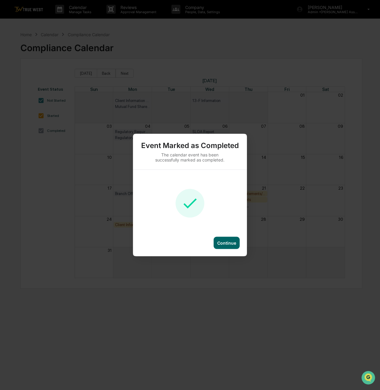
click at [221, 235] on div "Event Marked as Completed The calendar event has been successfully marked as co…" at bounding box center [190, 195] width 114 height 122
click at [223, 246] on div "Continue" at bounding box center [226, 243] width 26 height 12
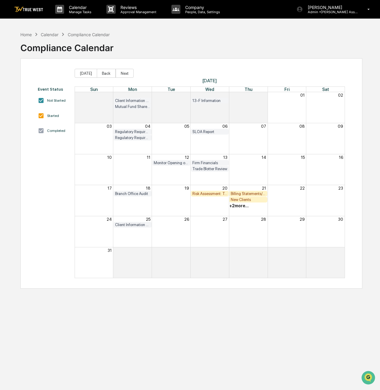
click at [202, 193] on div "Risk Assessment: Testing of Compliance Program" at bounding box center [209, 194] width 35 height 4
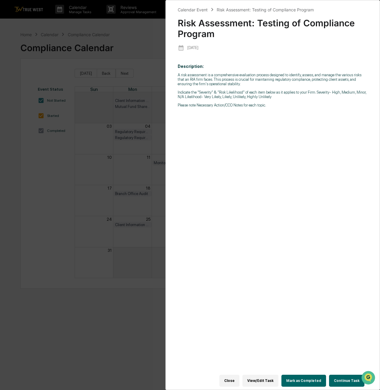
click at [301, 377] on button "Mark as Completed" at bounding box center [303, 381] width 45 height 12
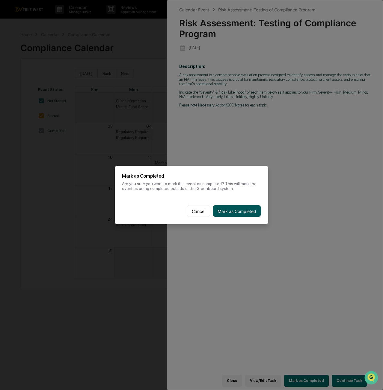
click at [233, 209] on button "Mark as Completed" at bounding box center [237, 211] width 48 height 12
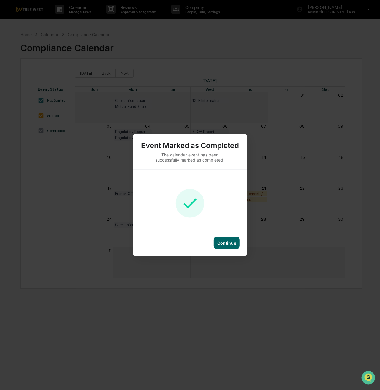
click at [223, 241] on div "Continue" at bounding box center [226, 243] width 19 height 5
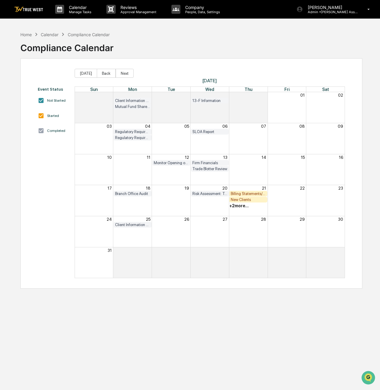
click at [241, 193] on div "Billing Statements/Fee Calculations Report" at bounding box center [247, 194] width 35 height 4
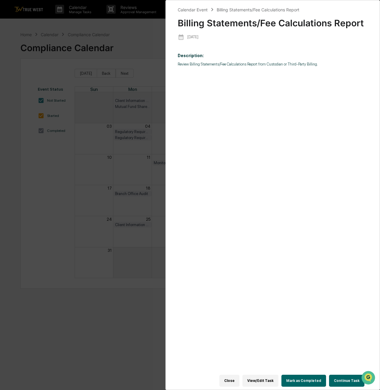
click at [305, 384] on div "Close View/Edit Task Mark as Completed Continue Task" at bounding box center [274, 381] width 192 height 18
click at [305, 383] on button "Mark as Completed" at bounding box center [303, 381] width 45 height 12
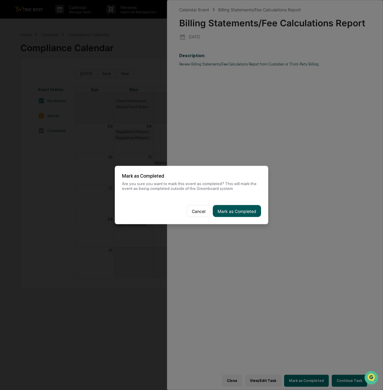
click at [237, 216] on button "Mark as Completed" at bounding box center [237, 211] width 48 height 12
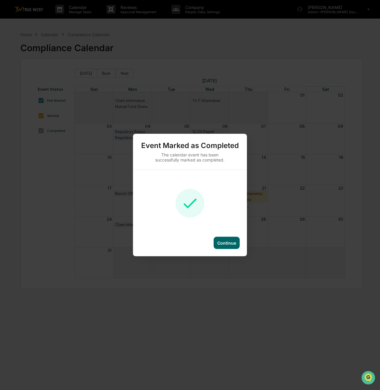
click at [222, 245] on div "Continue" at bounding box center [226, 243] width 19 height 5
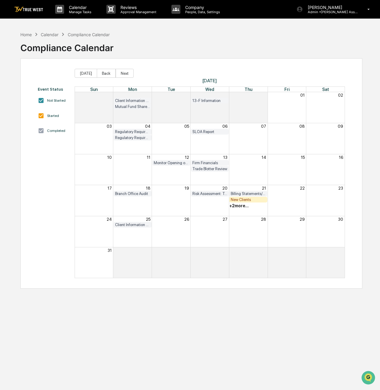
click at [249, 202] on div "New Clients" at bounding box center [247, 200] width 35 height 4
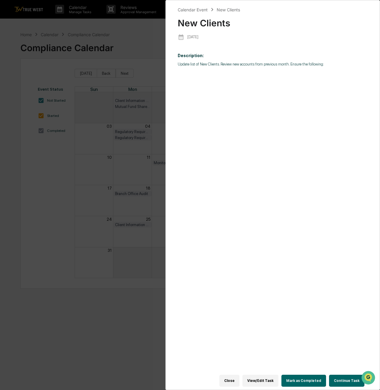
click at [306, 379] on button "Mark as Completed" at bounding box center [303, 381] width 45 height 12
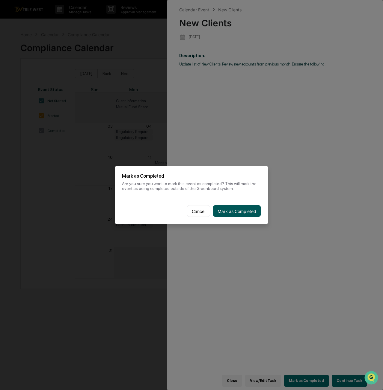
click at [245, 215] on button "Mark as Completed" at bounding box center [237, 211] width 48 height 12
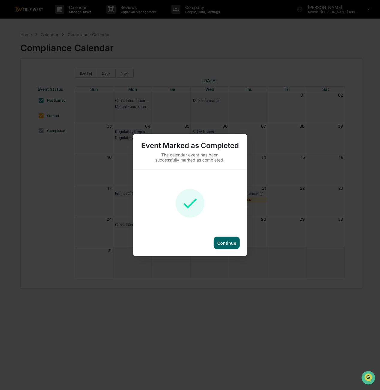
click at [231, 240] on div "Continue" at bounding box center [226, 243] width 26 height 12
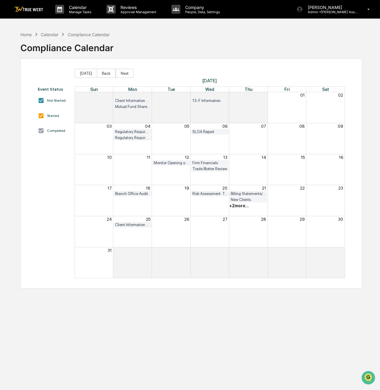
click at [241, 208] on div "+ 2 more..." at bounding box center [238, 206] width 19 height 5
click at [240, 239] on div "Best Execution Review for each Custodian" at bounding box center [239, 238] width 60 height 6
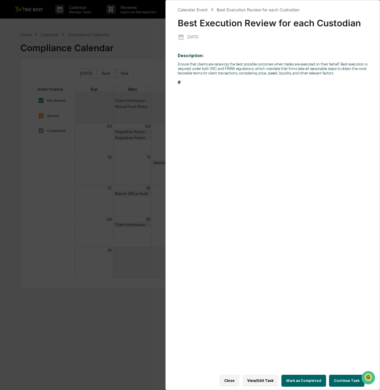
click at [301, 376] on button "Mark as Completed" at bounding box center [303, 381] width 45 height 12
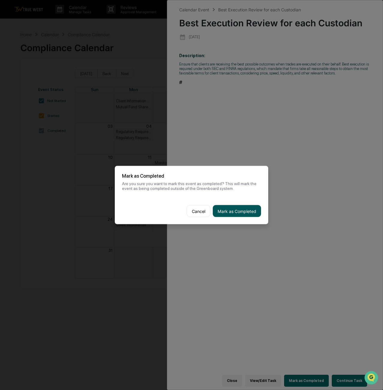
click at [234, 215] on button "Mark as Completed" at bounding box center [237, 211] width 48 height 12
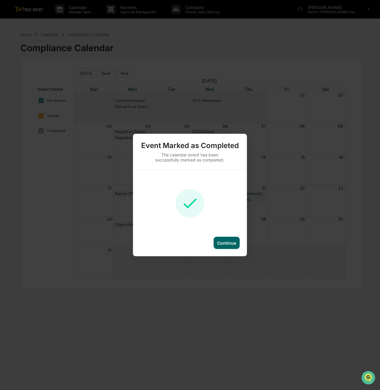
click at [229, 247] on div "Continue" at bounding box center [226, 243] width 26 height 12
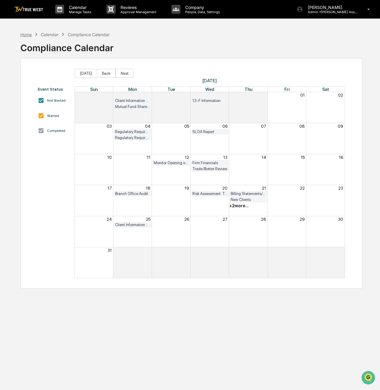
click at [28, 34] on div "Home" at bounding box center [25, 34] width 11 height 5
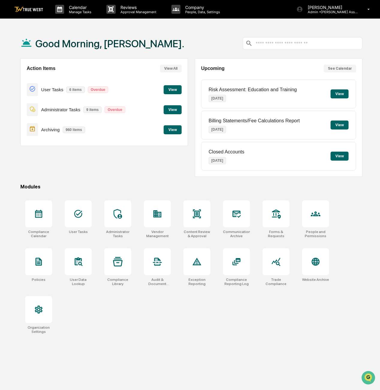
click at [172, 90] on button "View" at bounding box center [172, 89] width 18 height 9
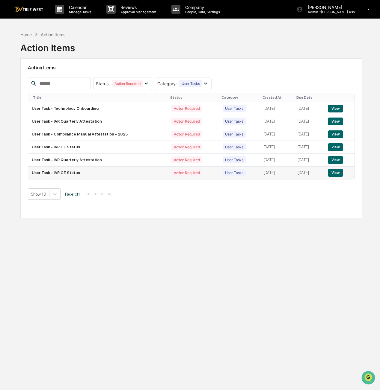
click at [336, 175] on button "View" at bounding box center [334, 173] width 15 height 8
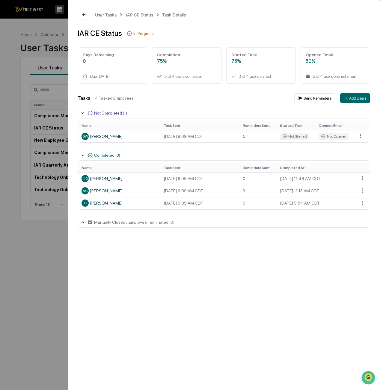
click at [102, 19] on div "User Tasks IAR CE Status Task Details" at bounding box center [224, 15] width 292 height 10
click at [106, 13] on div "User Tasks" at bounding box center [106, 14] width 22 height 5
